Goal: Information Seeking & Learning: Find specific page/section

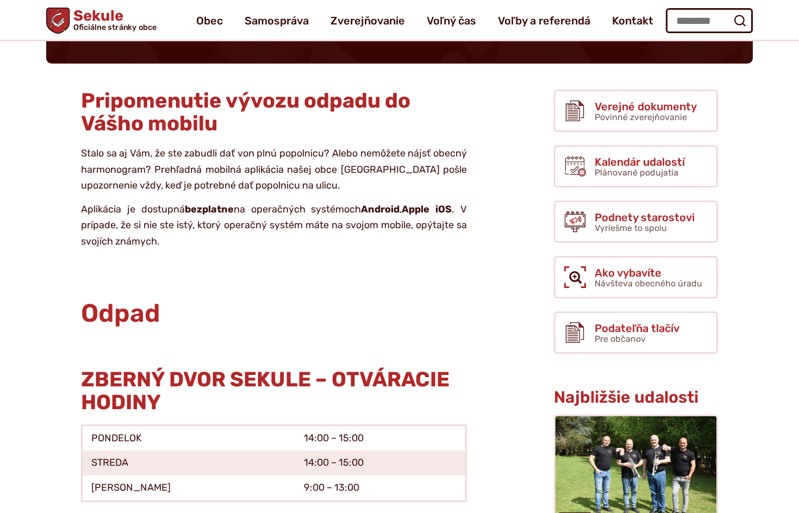
scroll to position [109, 0]
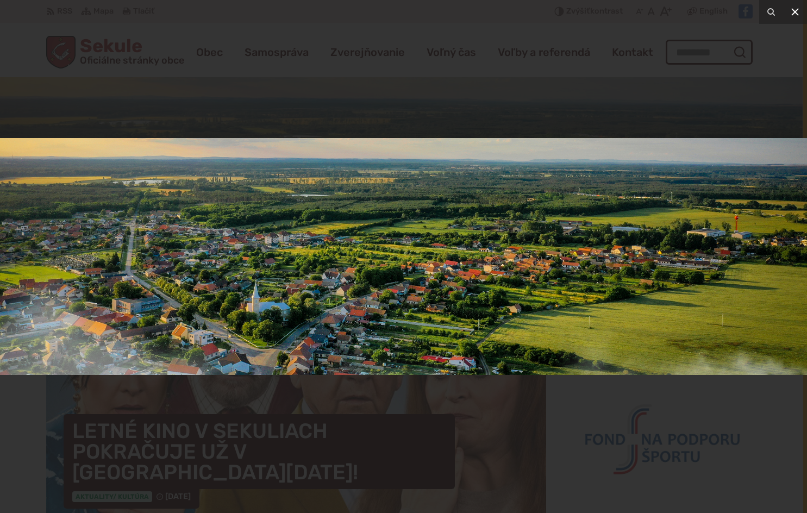
click at [794, 13] on icon at bounding box center [796, 12] width 8 height 8
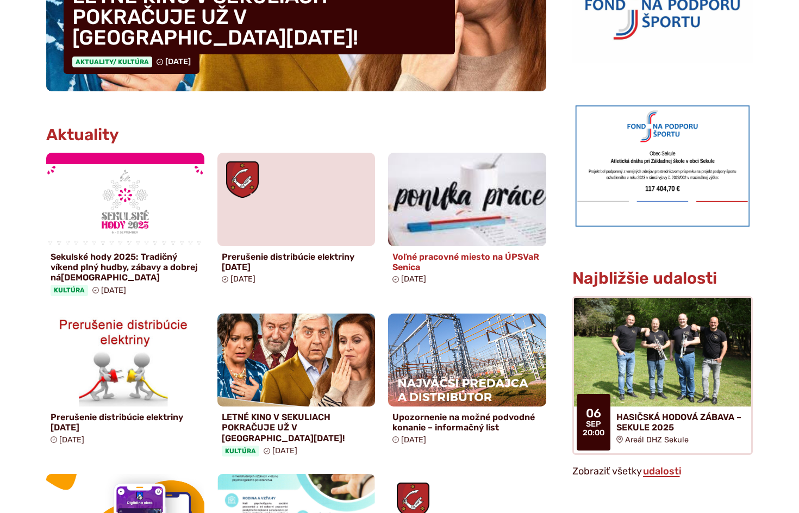
scroll to position [471, 0]
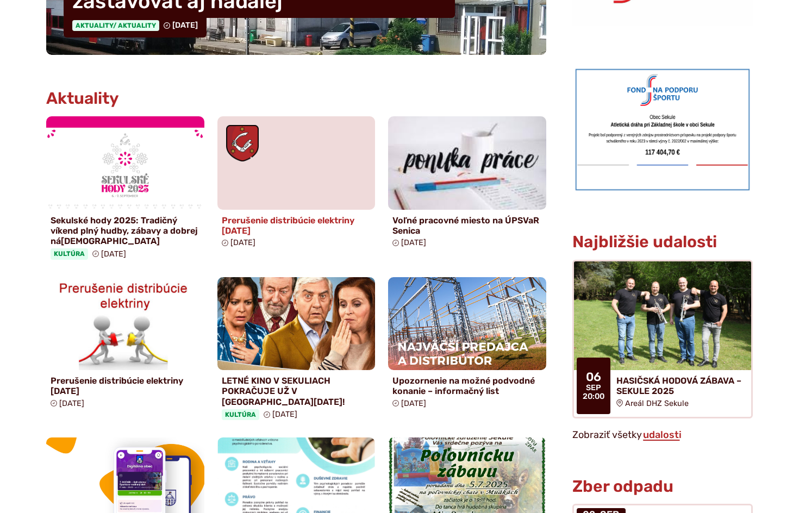
click at [335, 176] on figure at bounding box center [296, 163] width 158 height 94
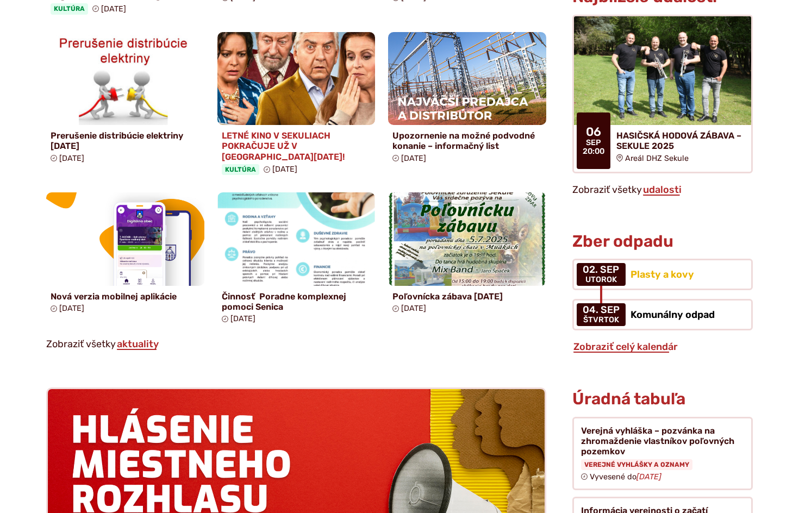
scroll to position [761, 0]
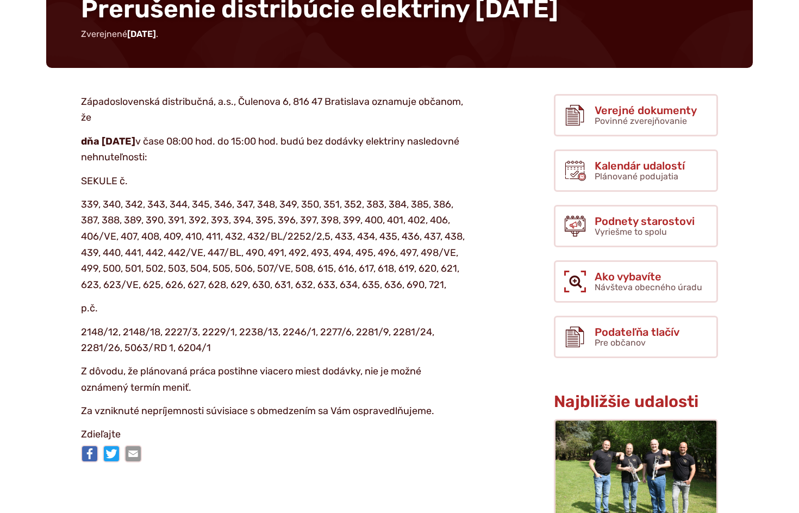
scroll to position [145, 0]
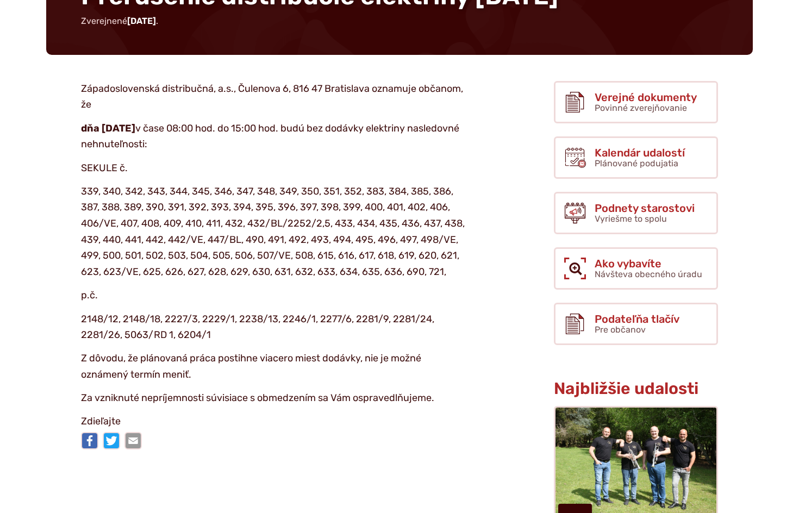
click at [284, 304] on p "p.č." at bounding box center [274, 296] width 386 height 16
click at [289, 304] on p "p.č." at bounding box center [274, 296] width 386 height 16
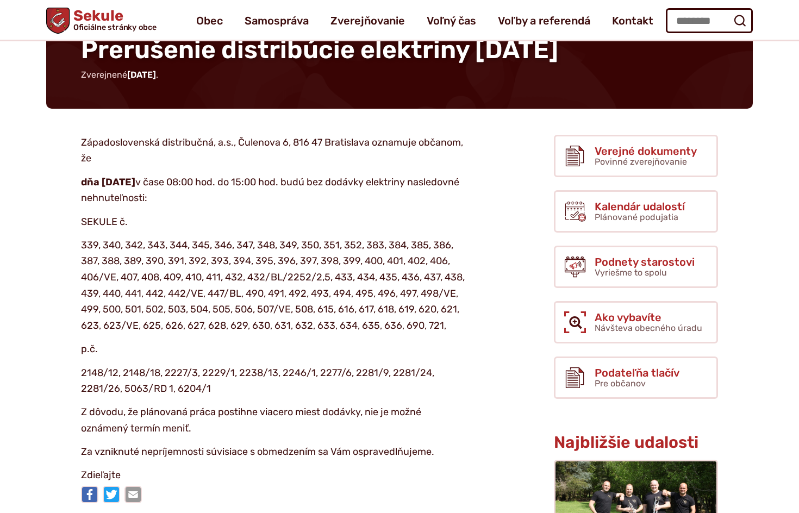
scroll to position [72, 0]
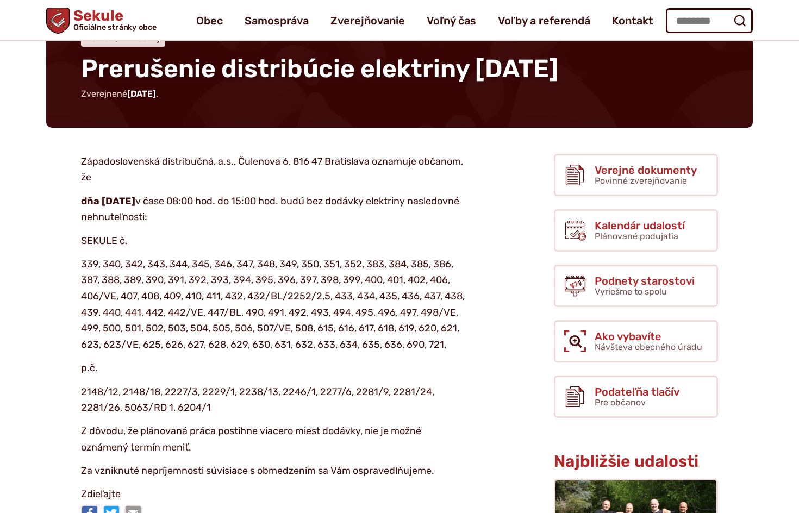
click at [289, 304] on p "339, 340, 342, 343, 344, 345, 346, 347, 348, 349, 350, 351, 352, 383, 384, 385,…" at bounding box center [274, 305] width 386 height 97
click at [279, 318] on p "339, 340, 342, 343, 344, 345, 346, 347, 348, 349, 350, 351, 352, 383, 384, 385,…" at bounding box center [274, 305] width 386 height 97
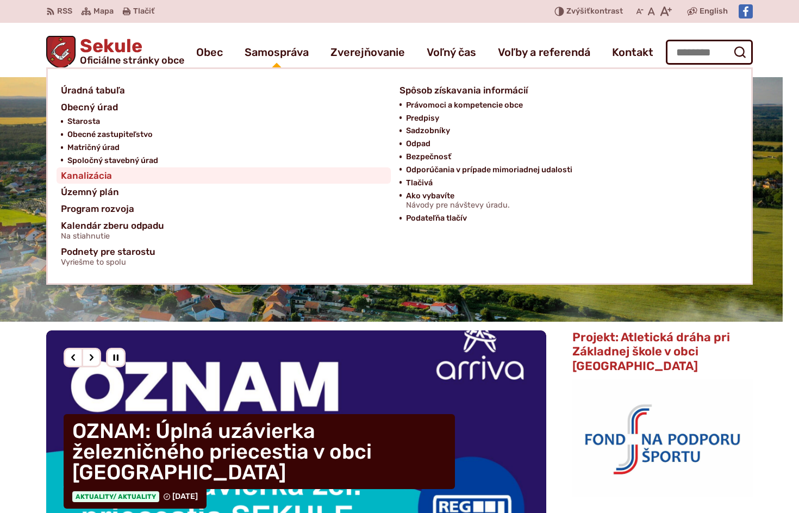
click at [104, 173] on span "Kanalizácia" at bounding box center [86, 175] width 51 height 17
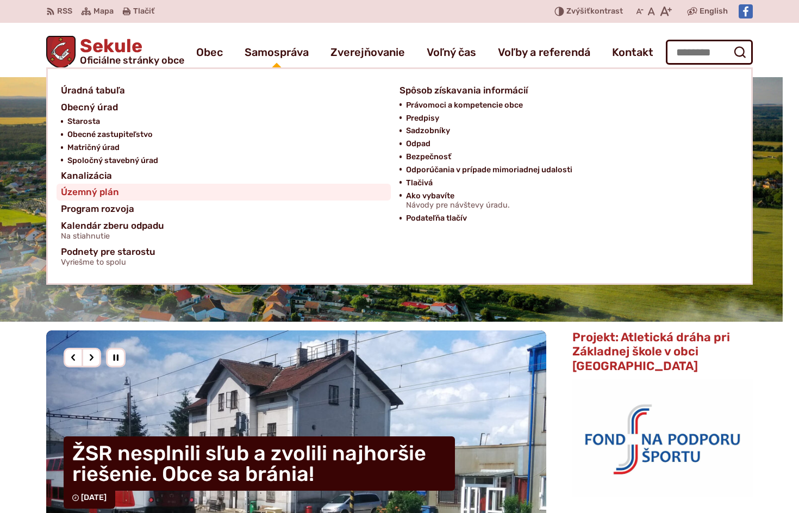
click at [132, 190] on link "Územný plán" at bounding box center [224, 192] width 326 height 17
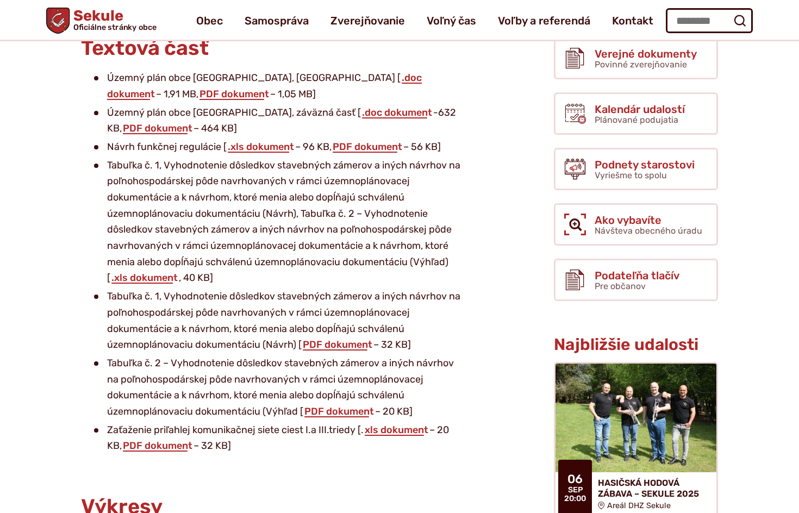
scroll to position [36, 0]
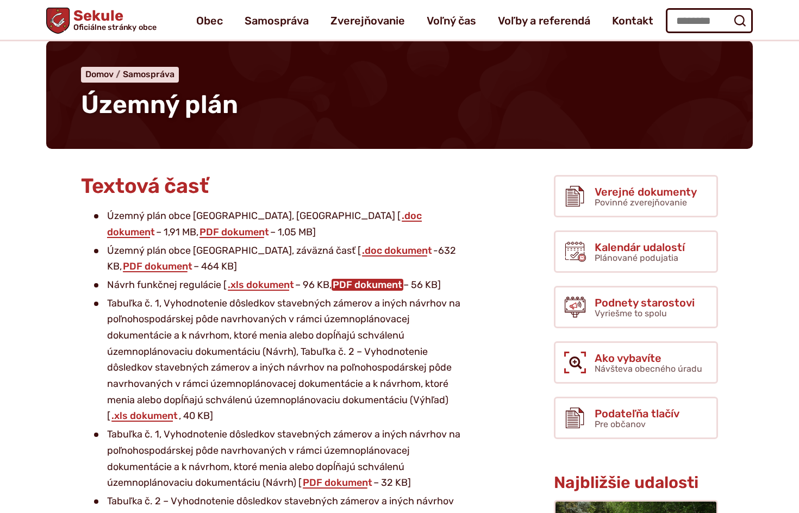
click at [357, 284] on link "PDF dokument" at bounding box center [368, 285] width 72 height 12
click at [194, 260] on link "PDF dokument" at bounding box center [158, 266] width 72 height 12
click at [444, 359] on li "Tabuľka č. 1, Vyhodnotenie dôsledkov stavebných zámerov a iných návrhov na poľn…" at bounding box center [280, 360] width 373 height 129
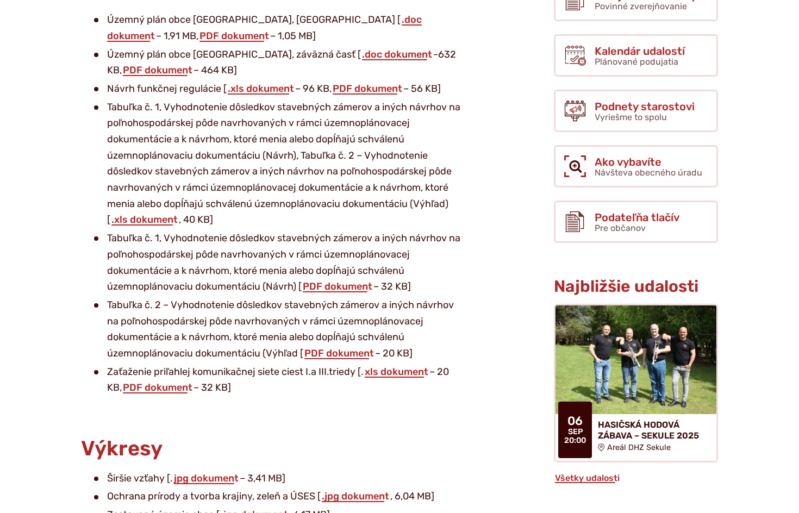
scroll to position [435, 0]
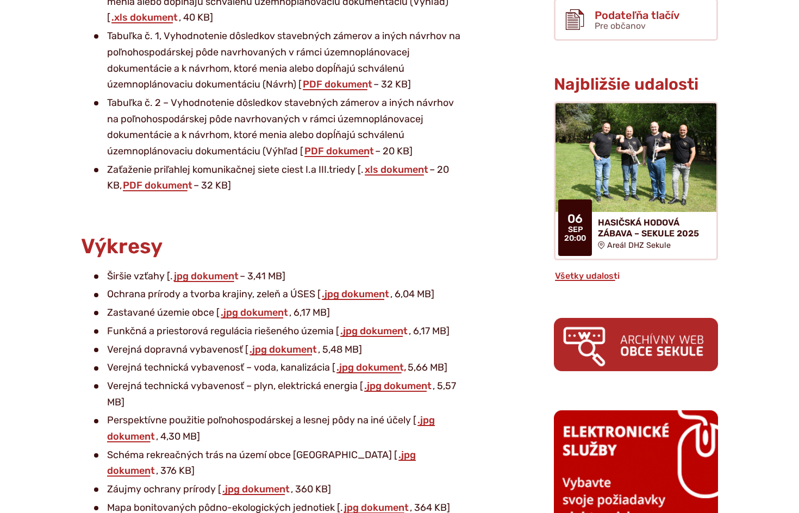
click at [366, 230] on article "Textová časť Územný plán obce Sekule, čistopis [ .doc dokument – 1,91 MB, PDF d…" at bounding box center [283, 223] width 508 height 893
click at [156, 186] on link "PDF dokument" at bounding box center [158, 185] width 72 height 12
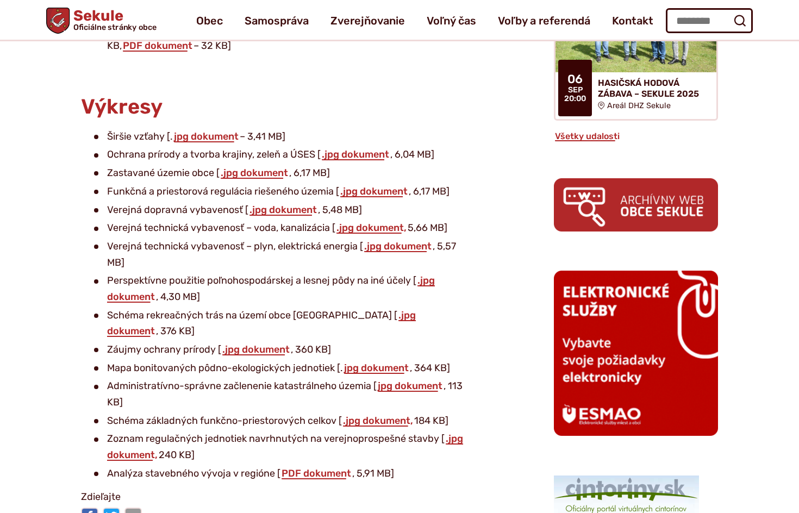
scroll to position [544, 0]
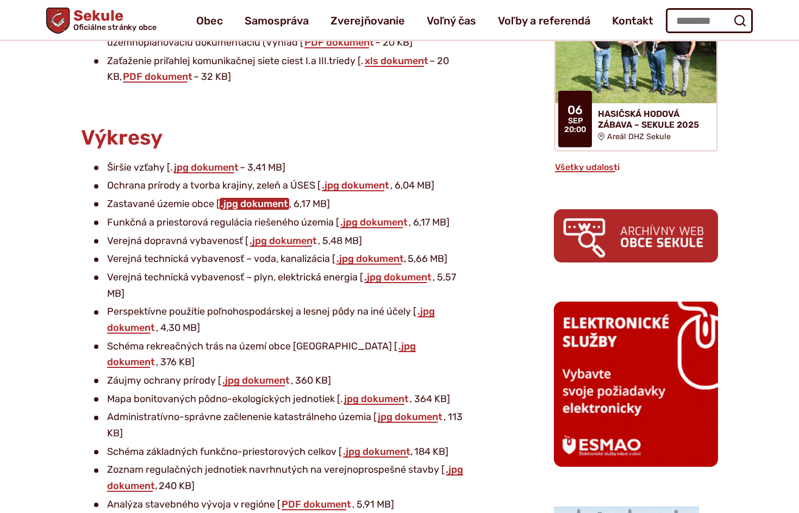
click at [251, 206] on link ".jpg dokument" at bounding box center [255, 204] width 70 height 12
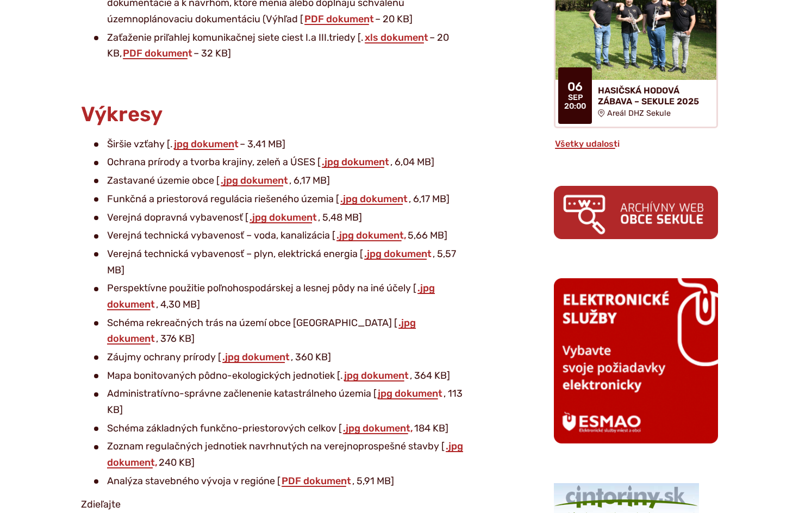
scroll to position [580, 0]
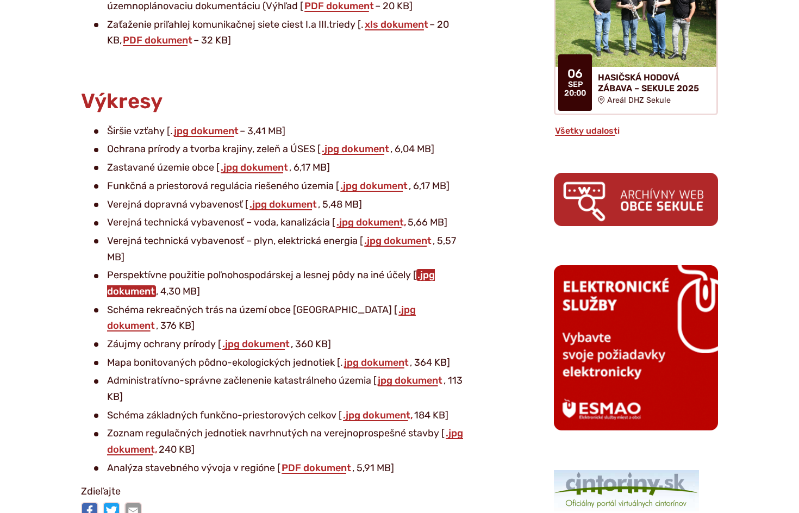
click at [127, 291] on link ".jpg dokument" at bounding box center [271, 283] width 328 height 28
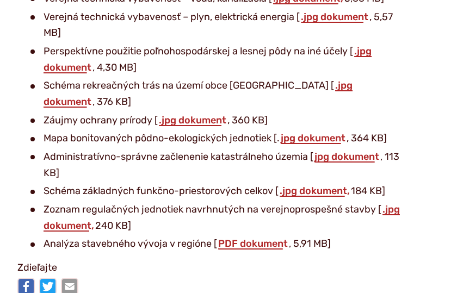
scroll to position [745, 0]
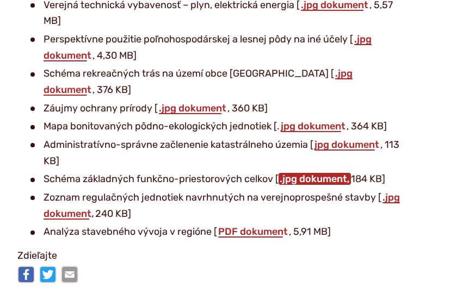
click at [325, 173] on link ".jpg dokument," at bounding box center [314, 179] width 72 height 12
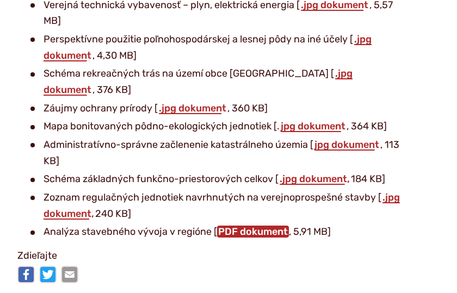
click at [224, 226] on link "PDF dokument" at bounding box center [253, 232] width 72 height 12
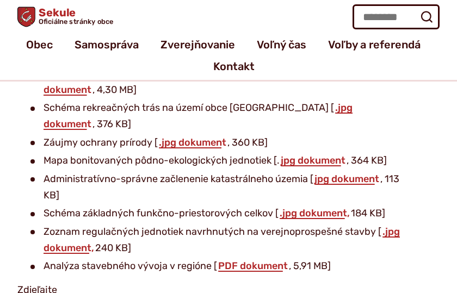
scroll to position [704, 0]
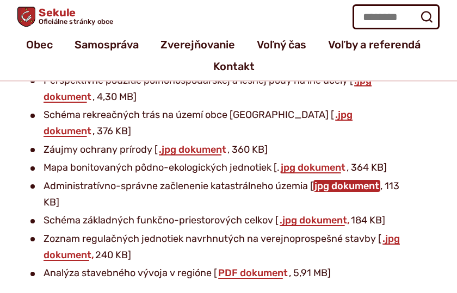
click at [331, 180] on link "jpg dokument" at bounding box center [346, 186] width 67 height 12
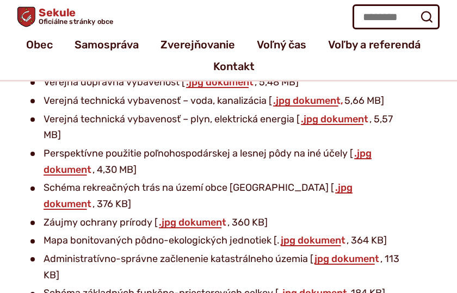
scroll to position [621, 0]
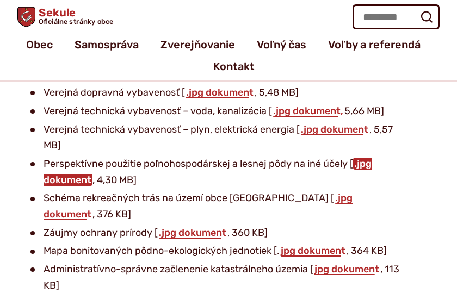
click at [360, 166] on link ".jpg dokument" at bounding box center [207, 172] width 328 height 28
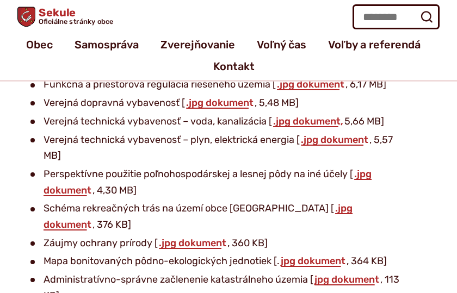
scroll to position [600, 0]
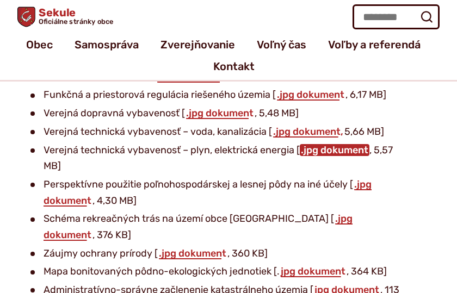
click at [307, 149] on link ".jpg dokument" at bounding box center [335, 150] width 70 height 12
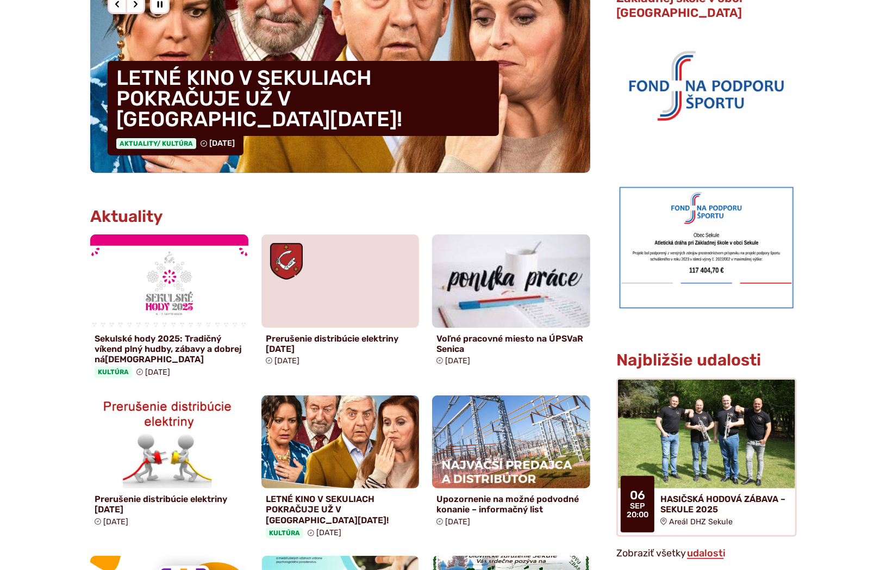
scroll to position [362, 0]
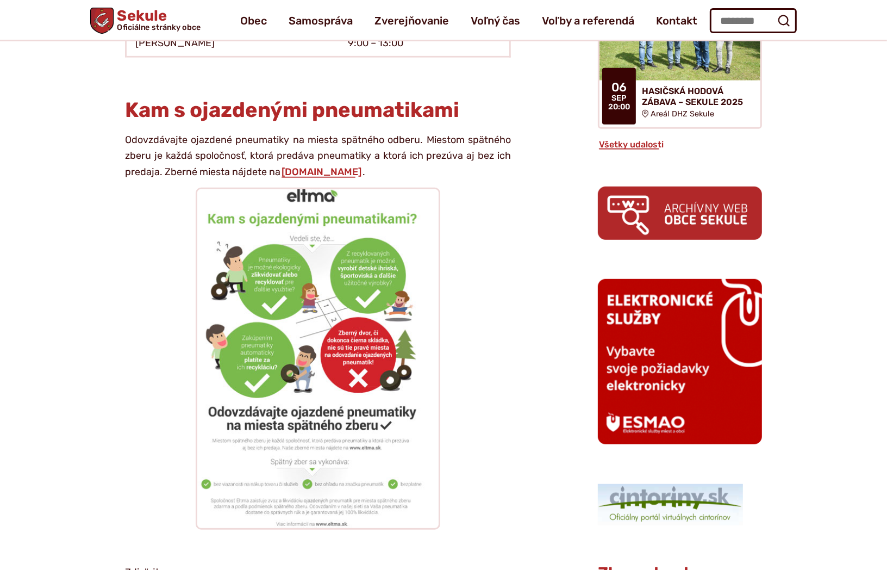
scroll to position [563, 0]
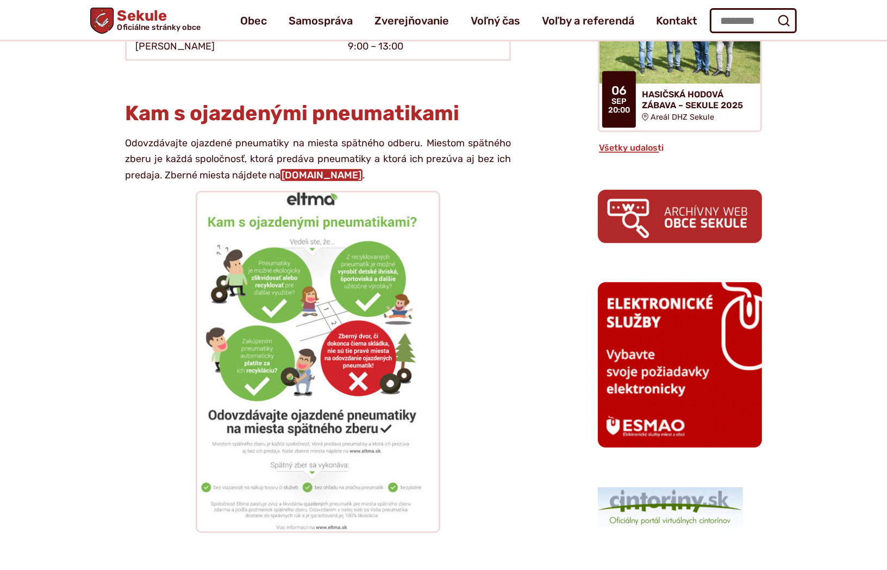
click at [333, 169] on link "[DOMAIN_NAME]" at bounding box center [322, 175] width 82 height 12
